Goal: Check status: Check status

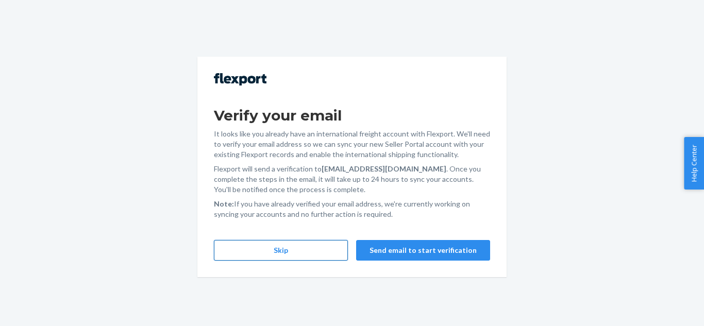
click at [284, 253] on button "Skip" at bounding box center [281, 250] width 134 height 21
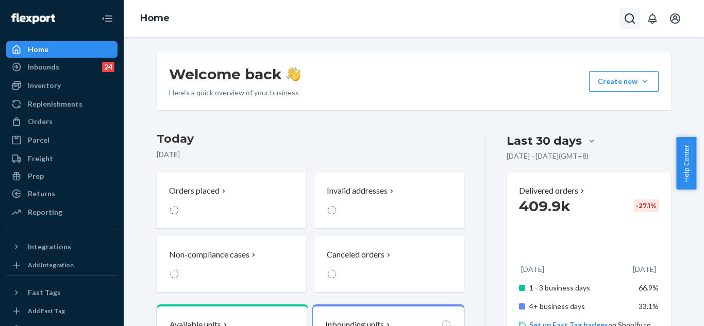
click at [628, 19] on icon "Open Search Box" at bounding box center [630, 18] width 12 height 12
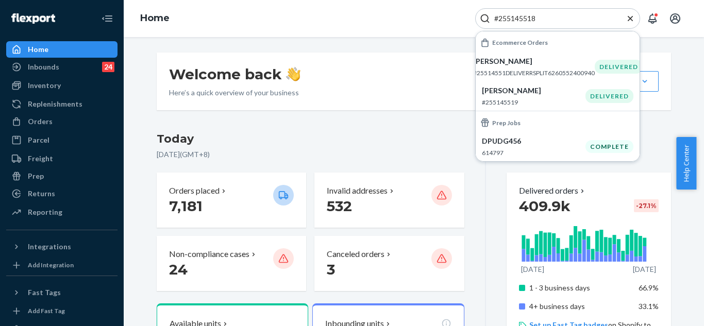
type input "#255145518"
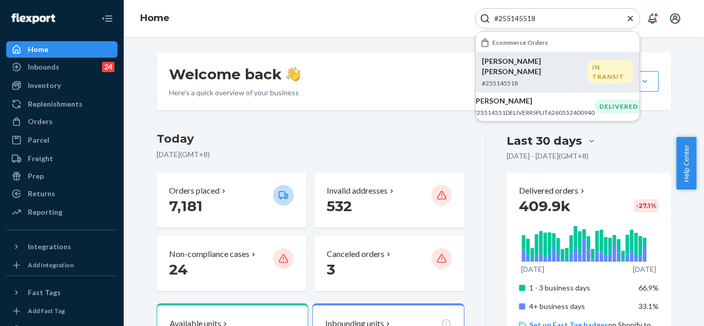
click at [531, 57] on p "[PERSON_NAME] [PERSON_NAME]" at bounding box center [535, 66] width 106 height 21
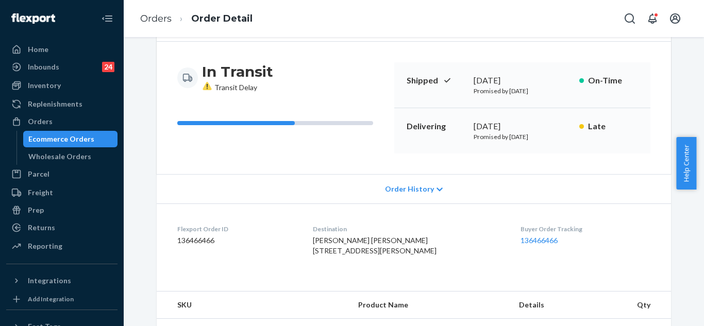
scroll to position [103, 0]
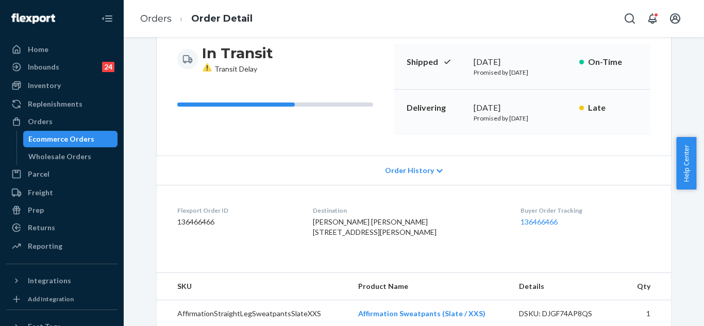
click at [420, 173] on span "Order History" at bounding box center [409, 171] width 49 height 10
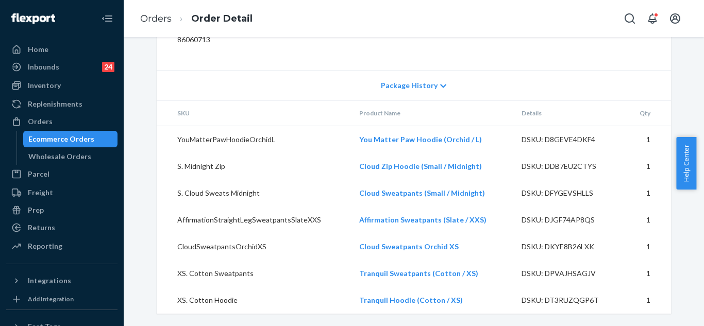
scroll to position [798, 0]
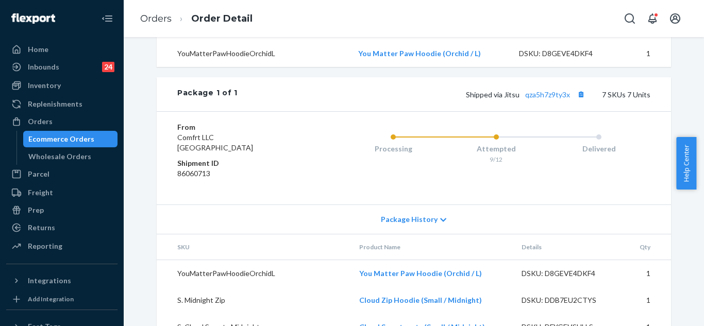
click at [394, 234] on div "Package History" at bounding box center [414, 219] width 515 height 29
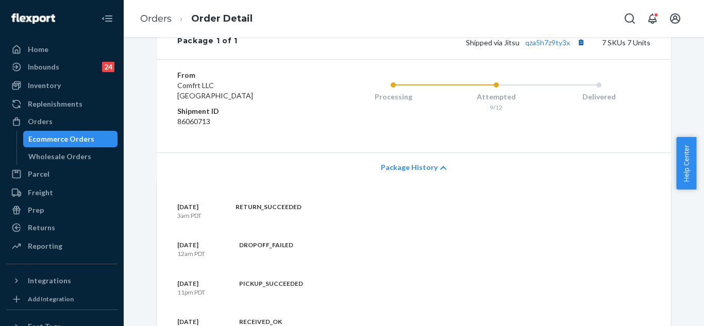
scroll to position [850, 0]
click at [627, 16] on icon "Open Search Box" at bounding box center [630, 18] width 12 height 12
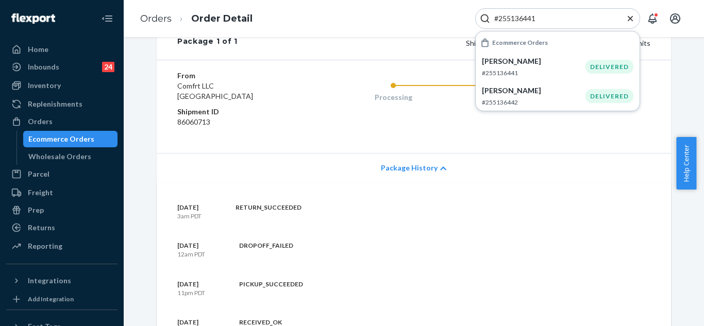
type input "#255136441"
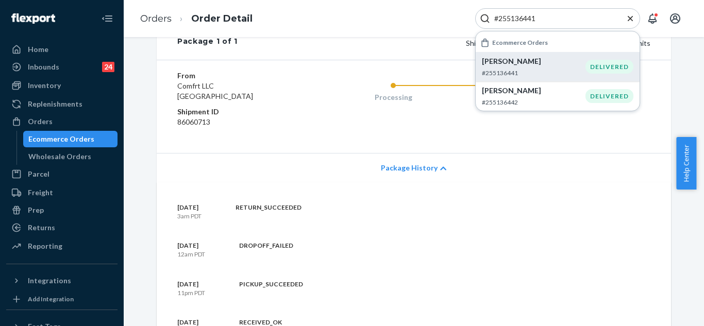
click at [529, 62] on p "[PERSON_NAME]" at bounding box center [534, 61] width 104 height 10
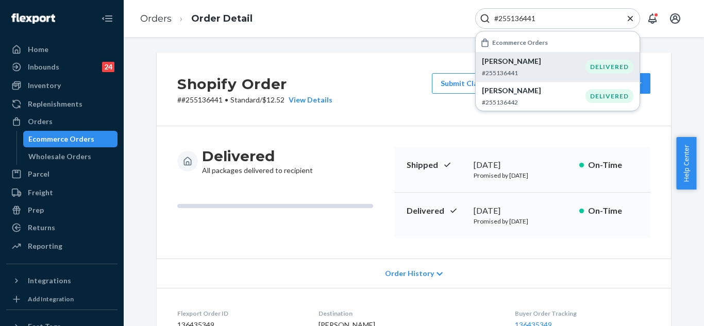
click at [629, 17] on icon "Close Search" at bounding box center [630, 17] width 5 height 5
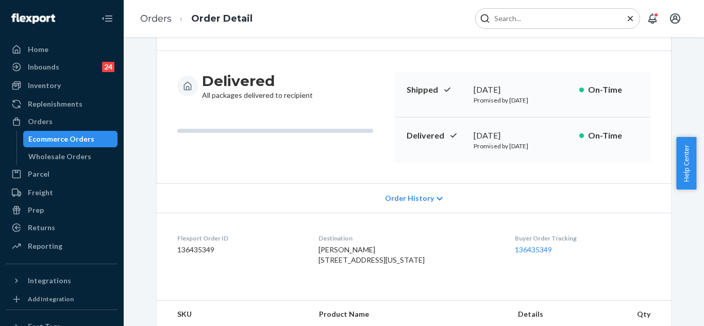
scroll to position [155, 0]
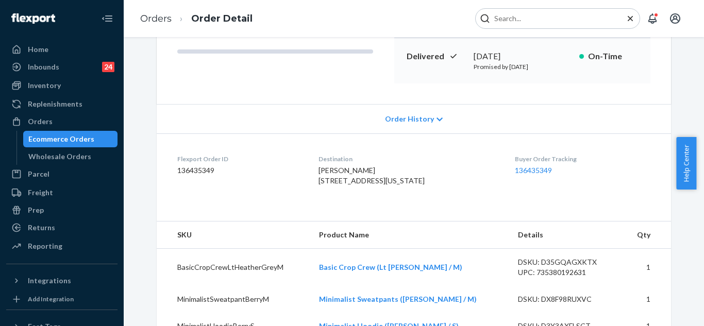
click at [402, 124] on span "Order History" at bounding box center [409, 119] width 49 height 10
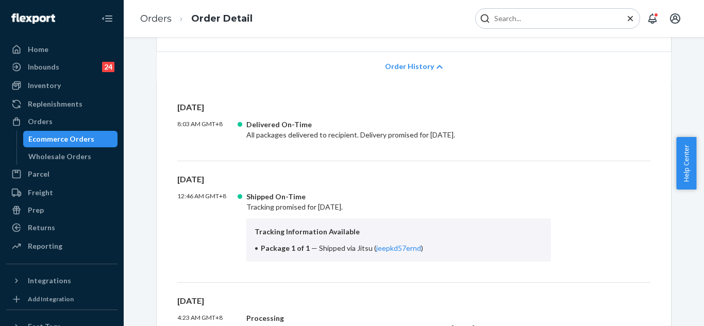
scroll to position [309, 0]
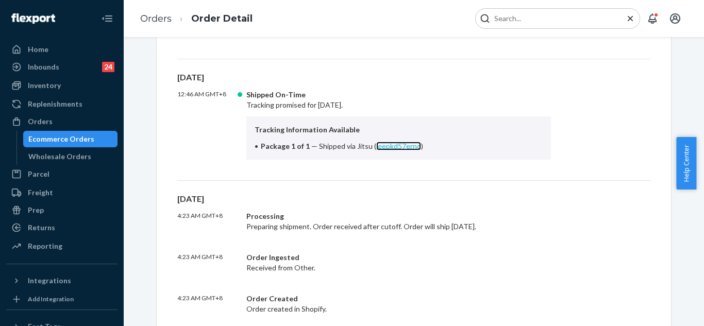
click at [392, 148] on link "jeepkd57ernd" at bounding box center [398, 146] width 45 height 9
